Goal: Transaction & Acquisition: Obtain resource

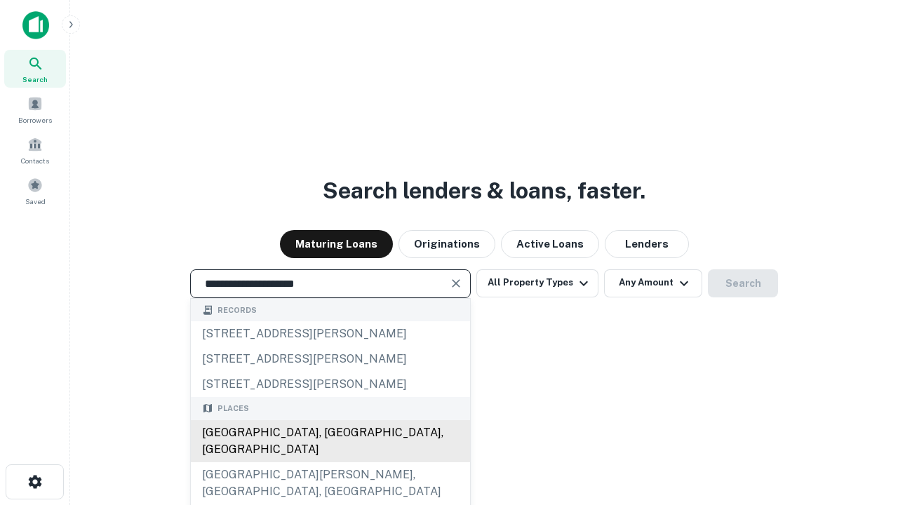
click at [330, 462] on div "[GEOGRAPHIC_DATA], [GEOGRAPHIC_DATA], [GEOGRAPHIC_DATA]" at bounding box center [330, 441] width 279 height 42
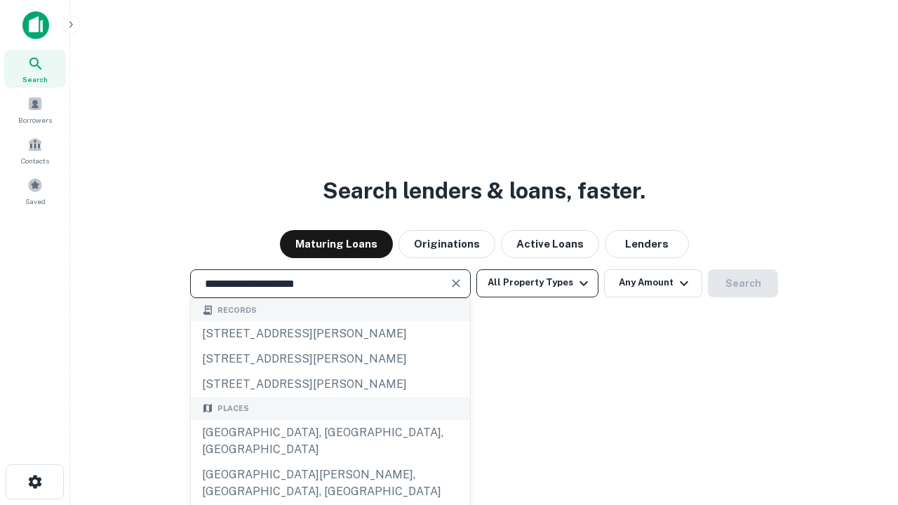
type input "**********"
click at [537, 283] on button "All Property Types" at bounding box center [537, 283] width 122 height 28
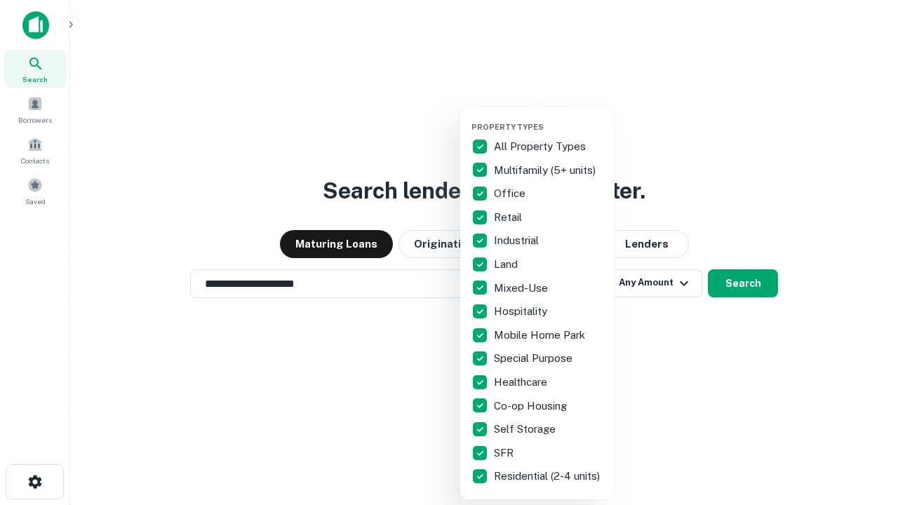
click at [548, 118] on button "button" at bounding box center [548, 118] width 154 height 1
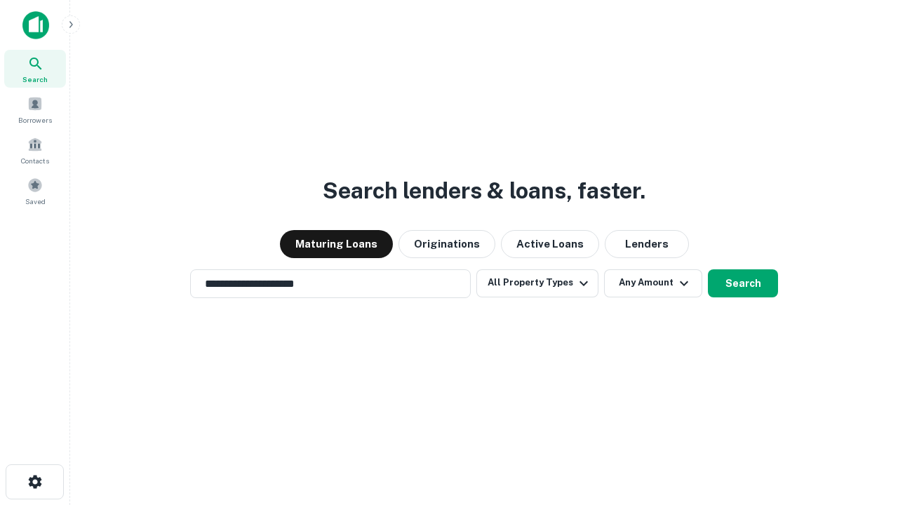
scroll to position [22, 0]
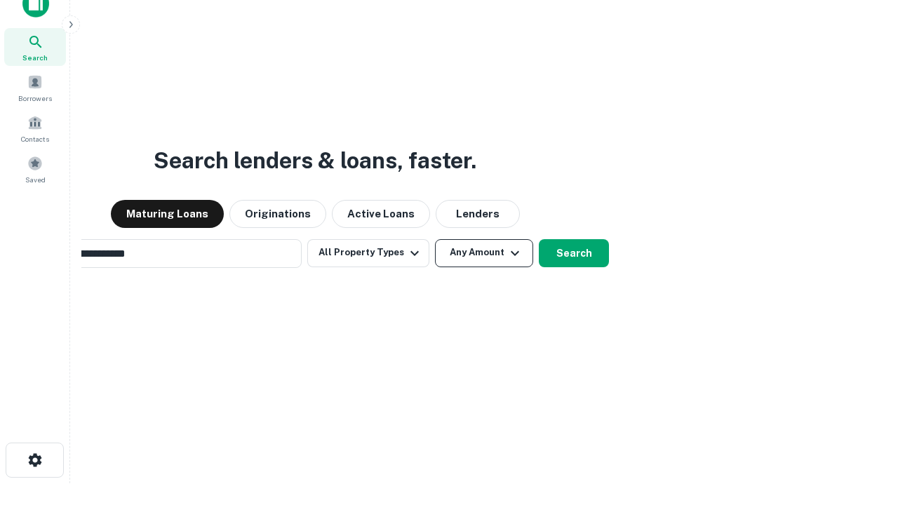
click at [435, 239] on button "Any Amount" at bounding box center [484, 253] width 98 height 28
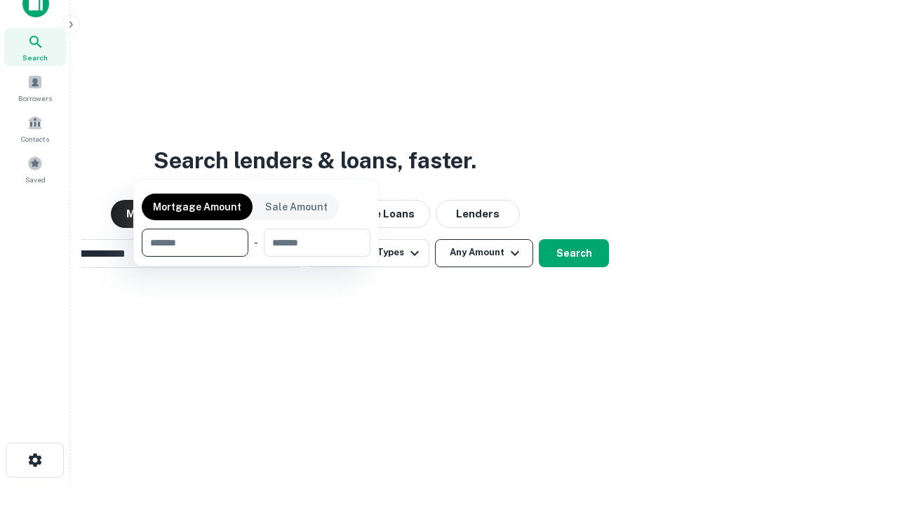
scroll to position [101, 397]
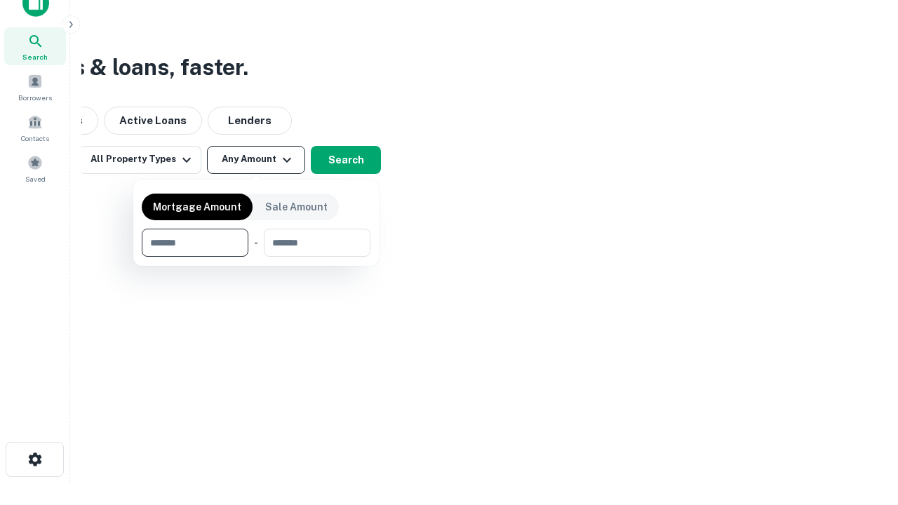
type input "*******"
click at [256, 257] on button "button" at bounding box center [256, 257] width 229 height 1
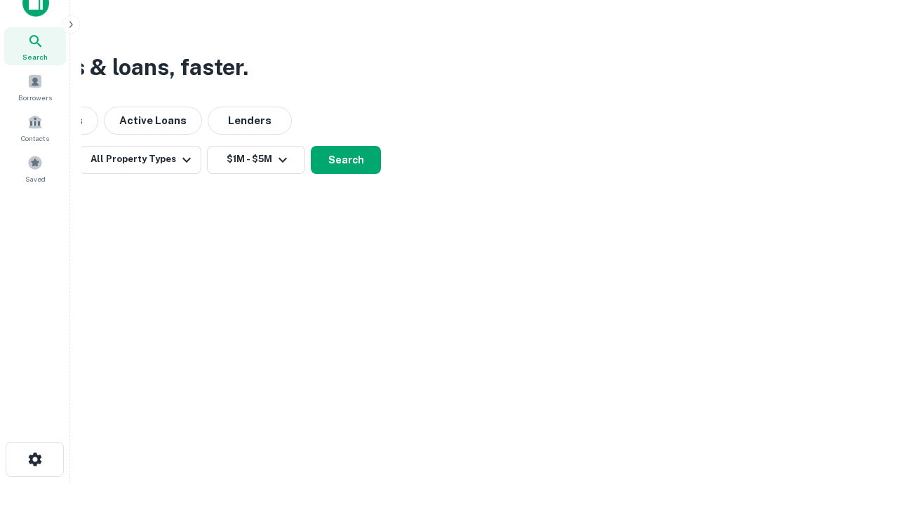
scroll to position [8, 259]
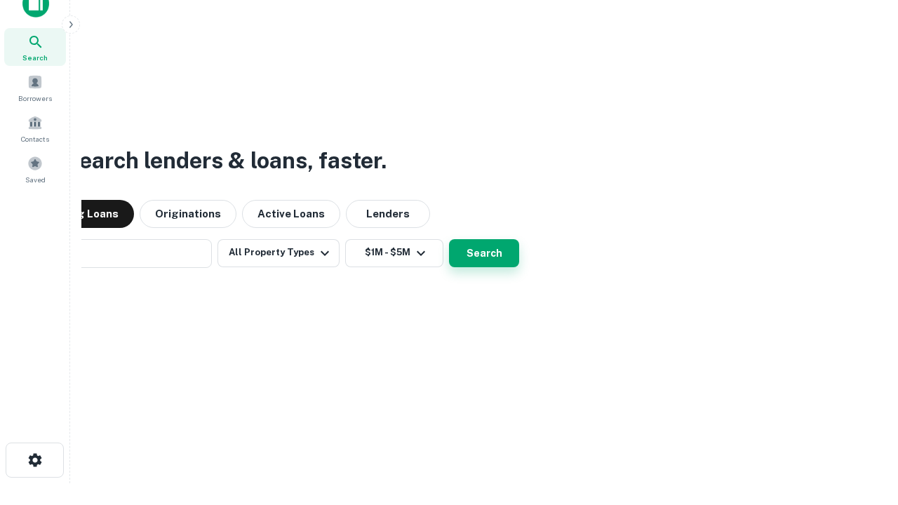
click at [449, 239] on button "Search" at bounding box center [484, 253] width 70 height 28
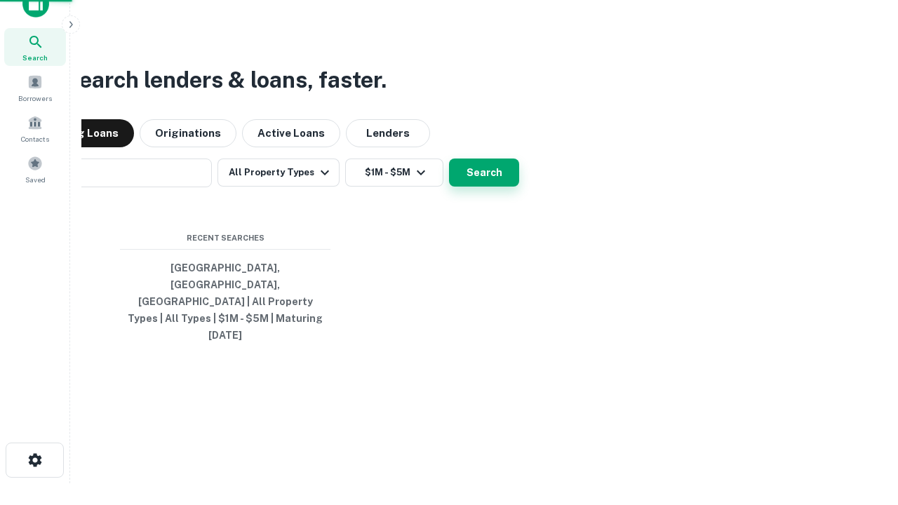
scroll to position [37, 397]
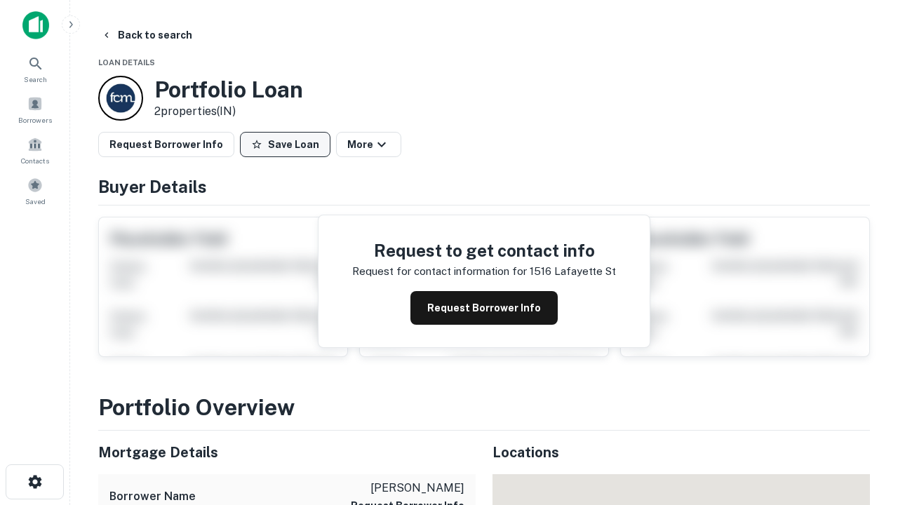
click at [285, 144] on button "Save Loan" at bounding box center [285, 144] width 90 height 25
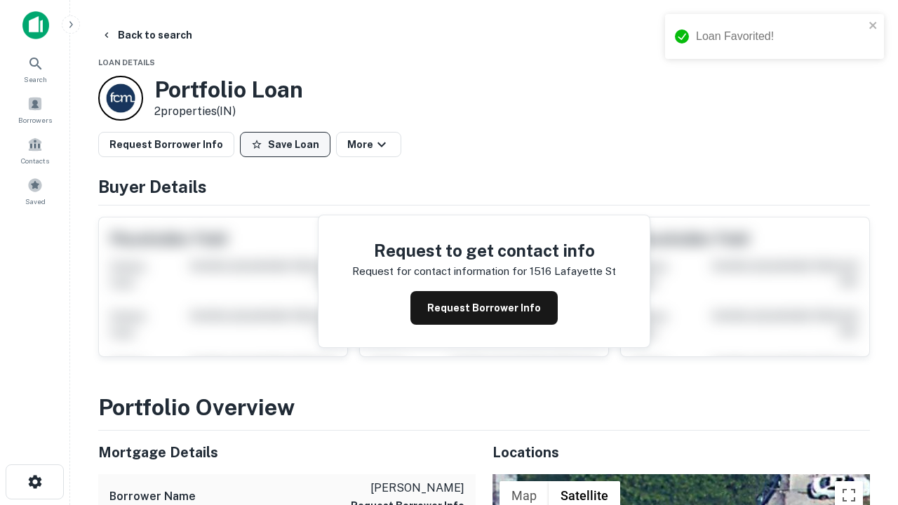
click at [288, 144] on button "Save Loan" at bounding box center [285, 144] width 90 height 25
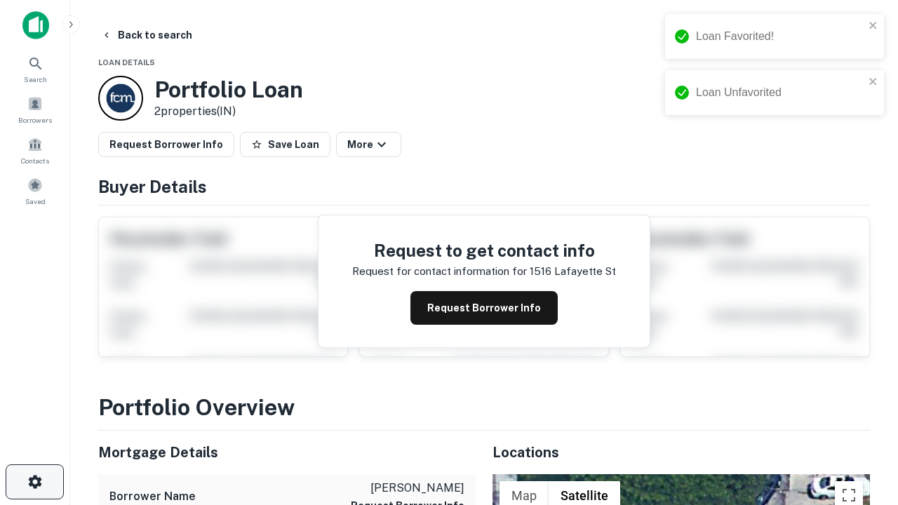
click at [34, 482] on icon "button" at bounding box center [35, 481] width 17 height 17
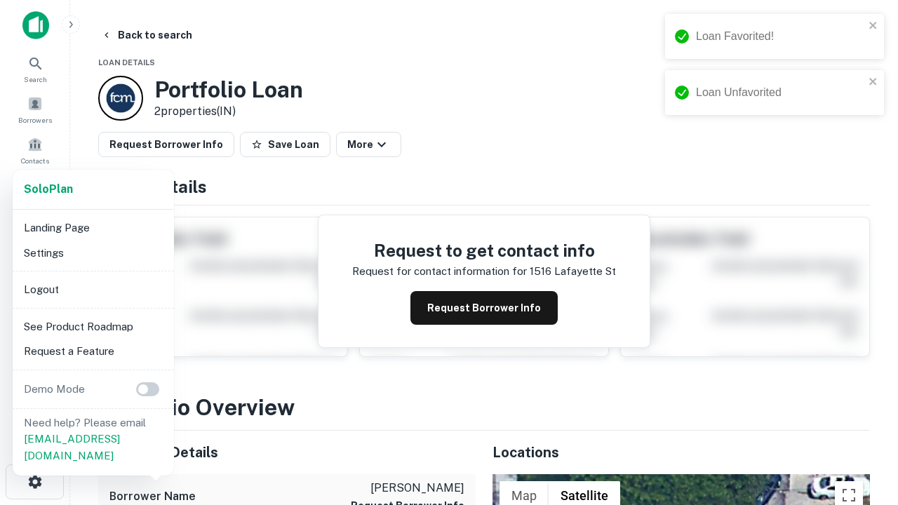
click at [93, 289] on li "Logout" at bounding box center [93, 289] width 150 height 25
